Goal: Navigation & Orientation: Find specific page/section

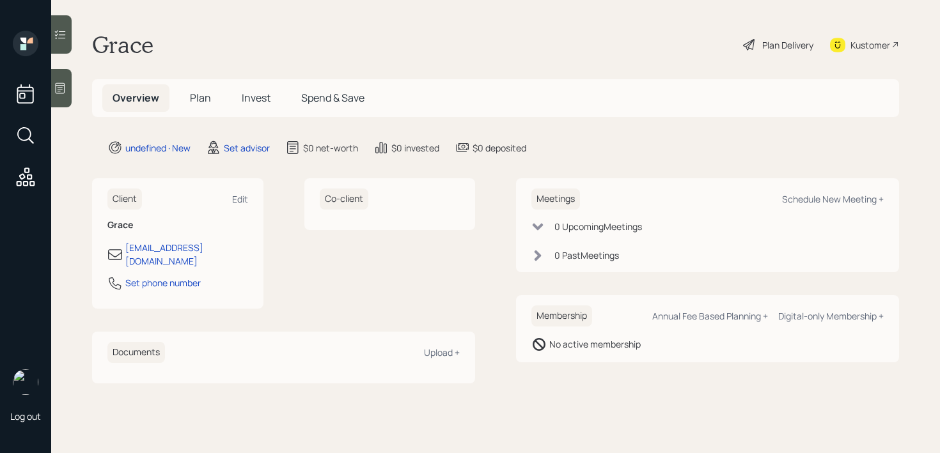
click at [862, 38] on div "Kustomer" at bounding box center [870, 44] width 40 height 13
